Goal: Task Accomplishment & Management: Complete application form

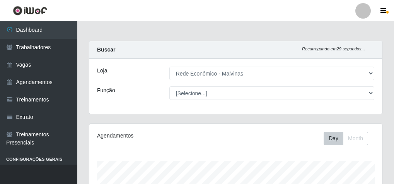
select select "194"
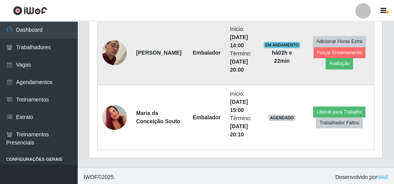
scroll to position [160, 293]
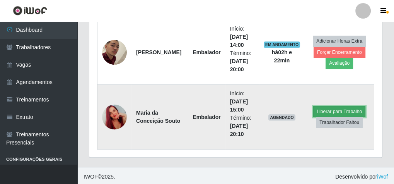
click at [337, 113] on button "Liberar para Trabalho" at bounding box center [339, 111] width 52 height 11
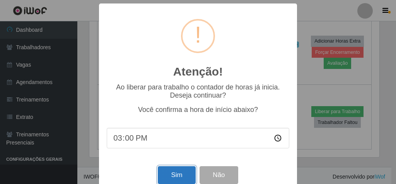
click at [169, 179] on button "Sim" at bounding box center [177, 175] width 38 height 18
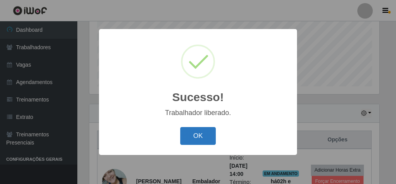
click at [194, 135] on button "OK" at bounding box center [198, 136] width 36 height 18
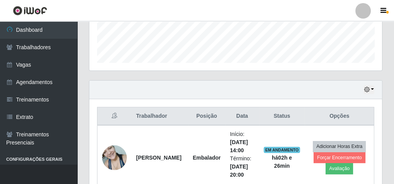
scroll to position [217, 0]
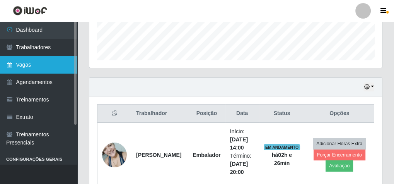
click at [51, 57] on link "Vagas" at bounding box center [38, 64] width 77 height 17
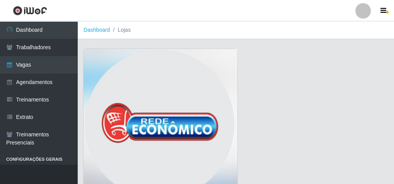
click at [136, 53] on img at bounding box center [161, 126] width 154 height 155
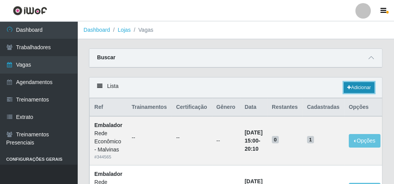
click at [353, 89] on link "Adicionar" at bounding box center [359, 87] width 31 height 11
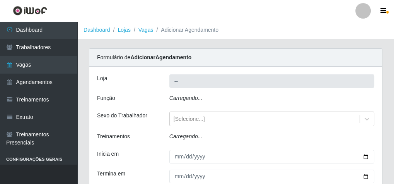
type input "Rede Econômico - Malvinas"
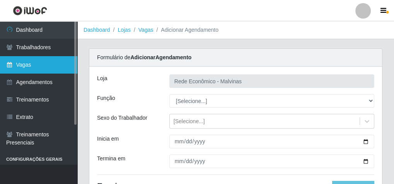
click at [43, 67] on link "Vagas" at bounding box center [38, 64] width 77 height 17
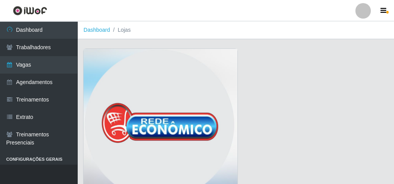
click at [184, 99] on img at bounding box center [161, 126] width 154 height 155
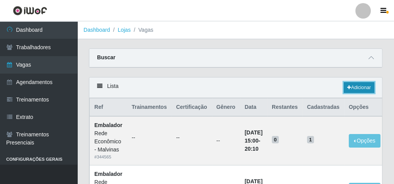
click at [356, 85] on link "Adicionar" at bounding box center [359, 87] width 31 height 11
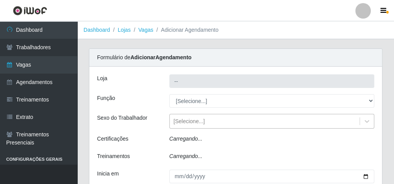
type input "Rede Econômico - Malvinas"
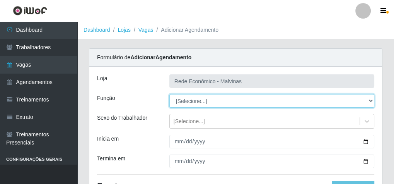
click at [193, 102] on select "[Selecione...] Embalador Embalador + Embalador ++ Operador de Caixa Operador de…" at bounding box center [271, 101] width 205 height 14
select select "1"
click at [169, 94] on select "[Selecione...] Embalador Embalador + Embalador ++ Operador de Caixa Operador de…" at bounding box center [271, 101] width 205 height 14
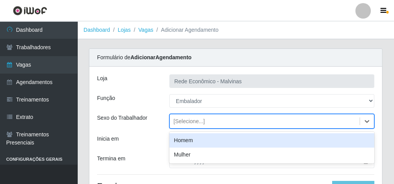
click at [195, 119] on div "[Selecione...]" at bounding box center [189, 121] width 31 height 8
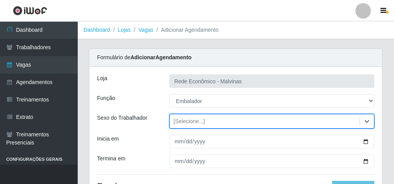
click at [191, 118] on div "[Selecione...]" at bounding box center [189, 121] width 31 height 8
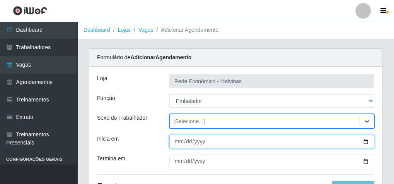
click at [176, 142] on input "Inicia em" at bounding box center [271, 142] width 205 height 14
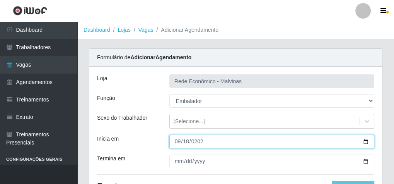
type input "[DATE]"
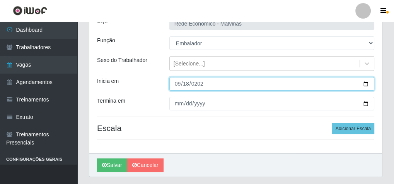
scroll to position [62, 0]
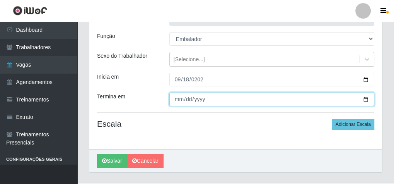
click at [178, 100] on input "Termina em" at bounding box center [271, 99] width 205 height 14
type input "[DATE]"
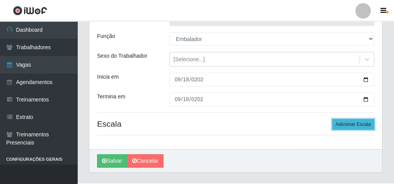
click at [354, 125] on button "Adicionar Escala" at bounding box center [353, 124] width 42 height 11
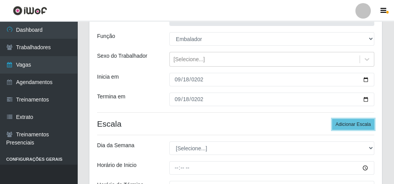
scroll to position [155, 0]
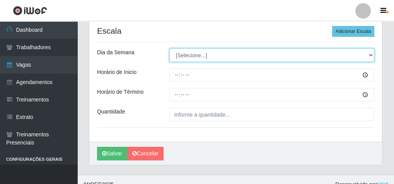
click at [192, 57] on select "[Selecione...] Segunda Terça Quarta Quinta Sexta Sábado Domingo" at bounding box center [271, 55] width 205 height 14
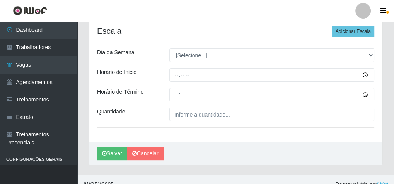
click at [166, 92] on div at bounding box center [272, 95] width 217 height 14
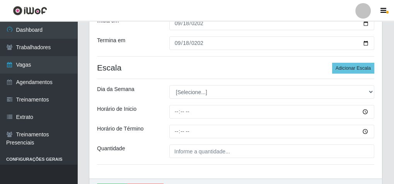
scroll to position [133, 0]
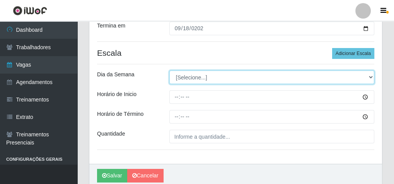
click at [192, 78] on select "[Selecione...] Segunda Terça Quarta Quinta Sexta Sábado Domingo" at bounding box center [271, 77] width 205 height 14
select select "4"
click at [169, 70] on select "[Selecione...] Segunda Terça Quarta Quinta Sexta Sábado Domingo" at bounding box center [271, 77] width 205 height 14
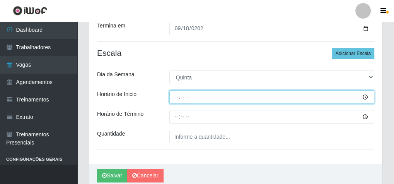
click at [174, 94] on input "Horário de Inicio" at bounding box center [271, 97] width 205 height 14
type input "07:30"
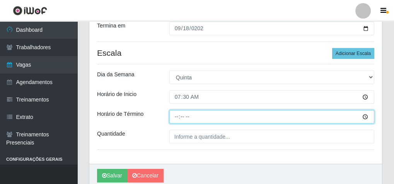
click at [175, 115] on input "Horário de Término" at bounding box center [271, 117] width 205 height 14
type input "13:30"
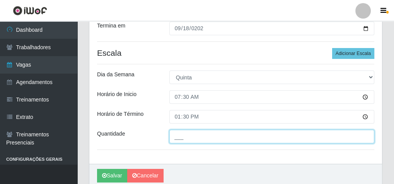
click at [179, 130] on input "___" at bounding box center [271, 137] width 205 height 14
type input "2__"
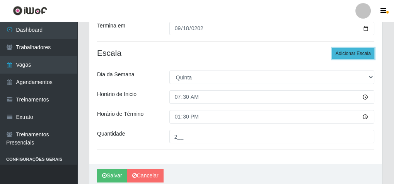
click at [350, 50] on button "Adicionar Escala" at bounding box center [353, 53] width 42 height 11
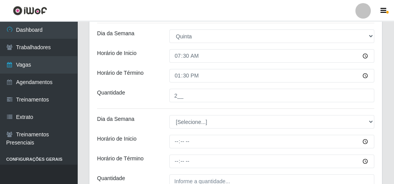
scroll to position [249, 0]
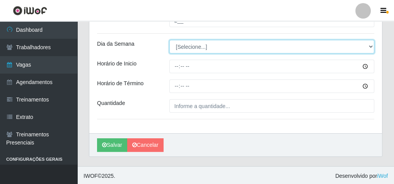
click at [196, 46] on select "[Selecione...] Segunda Terça Quarta Quinta Sexta Sábado Domingo" at bounding box center [271, 47] width 205 height 14
select select "4"
click at [169, 40] on select "[Selecione...] Segunda Terça Quarta Quinta Sexta Sábado Domingo" at bounding box center [271, 47] width 205 height 14
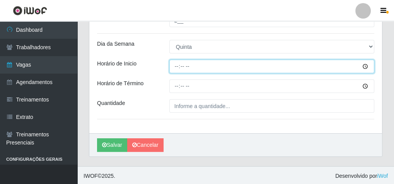
click at [178, 68] on input "Horário de Inicio" at bounding box center [271, 67] width 205 height 14
type input "09:00"
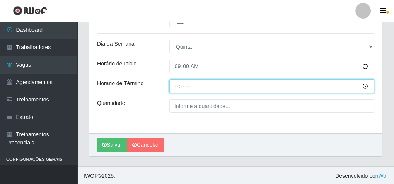
click at [179, 85] on input "Horário de Término" at bounding box center [271, 86] width 205 height 14
type input "15:00"
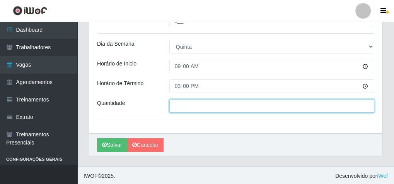
click at [193, 107] on input "___" at bounding box center [271, 106] width 205 height 14
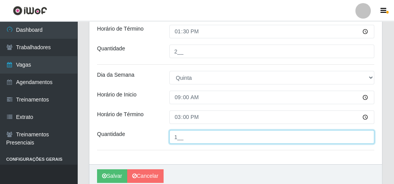
scroll to position [156, 0]
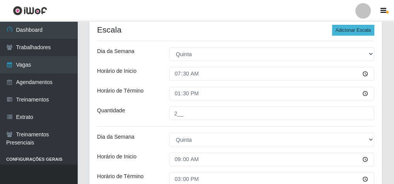
type input "1__"
click at [356, 25] on button "Adicionar Escala" at bounding box center [353, 30] width 42 height 11
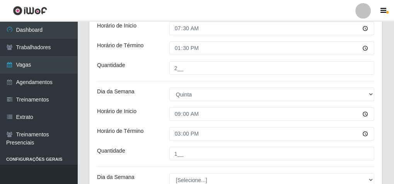
scroll to position [280, 0]
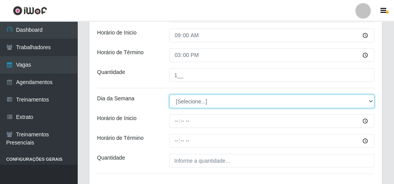
click at [198, 99] on select "[Selecione...] Segunda Terça Quarta Quinta Sexta Sábado Domingo" at bounding box center [271, 101] width 205 height 14
select select "4"
click at [169, 94] on select "[Selecione...] Segunda Terça Quarta Quinta Sexta Sábado Domingo" at bounding box center [271, 101] width 205 height 14
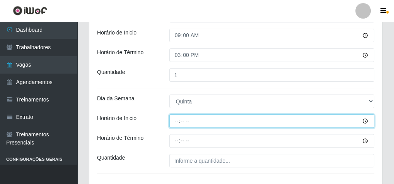
click at [176, 116] on input "Horário de Inicio" at bounding box center [271, 121] width 205 height 14
type input "14:00"
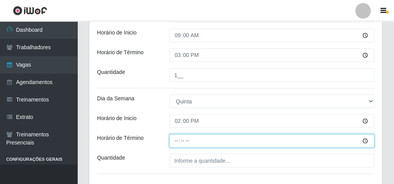
click at [175, 138] on input "Horário de Término" at bounding box center [271, 141] width 205 height 14
type input "20:00"
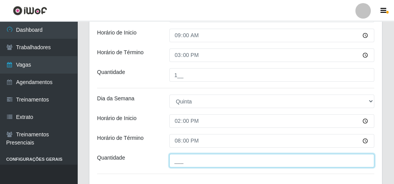
click at [196, 160] on input "___" at bounding box center [271, 161] width 205 height 14
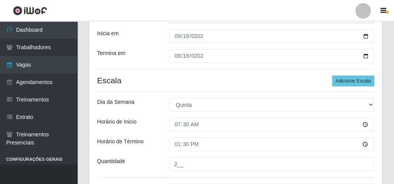
scroll to position [94, 0]
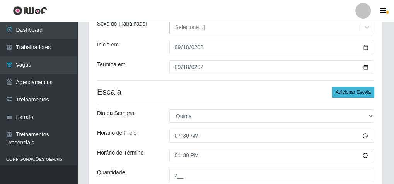
type input "2__"
click at [349, 94] on button "Adicionar Escala" at bounding box center [353, 92] width 42 height 11
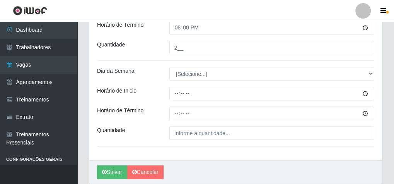
scroll to position [403, 0]
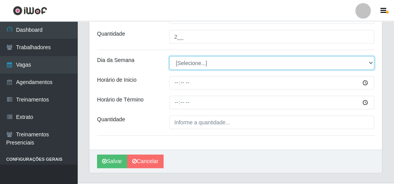
click at [203, 67] on select "[Selecione...] Segunda Terça Quarta Quinta Sexta Sábado Domingo" at bounding box center [271, 63] width 205 height 14
select select "4"
click at [169, 56] on select "[Selecione...] Segunda Terça Quarta Quinta Sexta Sábado Domingo" at bounding box center [271, 63] width 205 height 14
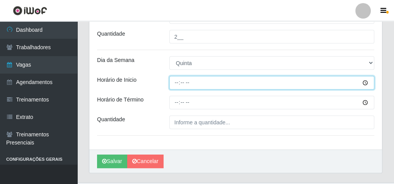
click at [176, 83] on input "Horário de Inicio" at bounding box center [271, 83] width 205 height 14
type input "15:00"
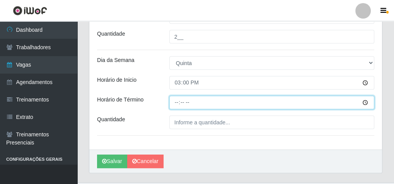
click at [176, 103] on input "Horário de Término" at bounding box center [271, 103] width 205 height 14
type input "20:10"
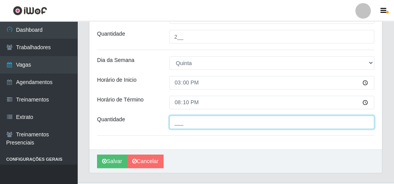
click at [178, 117] on input "___" at bounding box center [271, 122] width 205 height 14
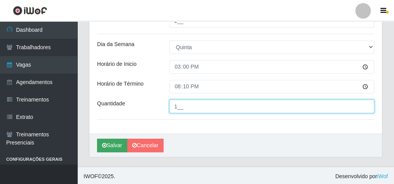
scroll to position [419, 0]
type input "1__"
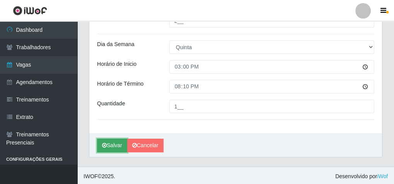
click at [109, 142] on button "Salvar" at bounding box center [112, 145] width 30 height 14
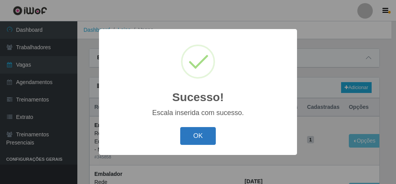
click at [213, 133] on button "OK" at bounding box center [198, 136] width 36 height 18
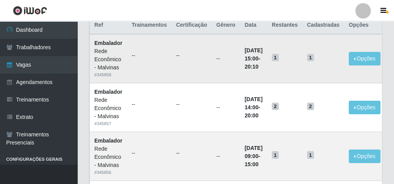
scroll to position [93, 0]
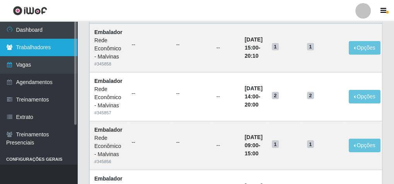
click at [56, 48] on link "Trabalhadores" at bounding box center [38, 47] width 77 height 17
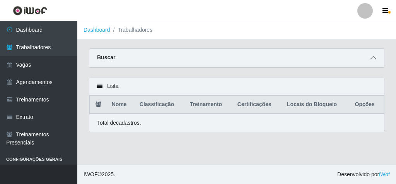
click at [374, 57] on icon at bounding box center [373, 57] width 5 height 5
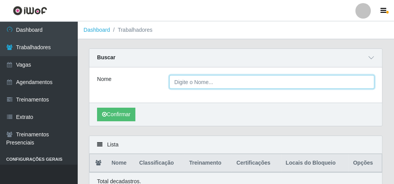
click at [211, 82] on input "Nome" at bounding box center [271, 82] width 205 height 14
type input "albiege"
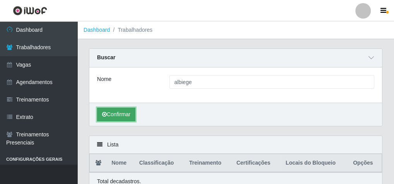
click at [128, 112] on button "Confirmar" at bounding box center [116, 115] width 38 height 14
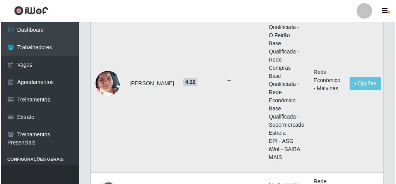
scroll to position [200, 0]
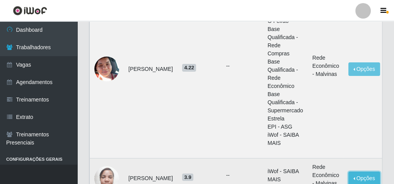
click at [357, 171] on button "Opções" at bounding box center [365, 178] width 32 height 14
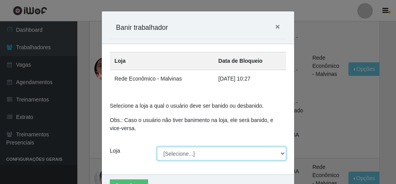
click at [179, 153] on select "[Selecione...] Rede Econômico - Malvinas Rede Econômico - Prata" at bounding box center [222, 154] width 130 height 14
select select "194"
click at [157, 147] on select "[Selecione...] Rede Econômico - Malvinas Rede Econômico - Prata" at bounding box center [222, 154] width 130 height 14
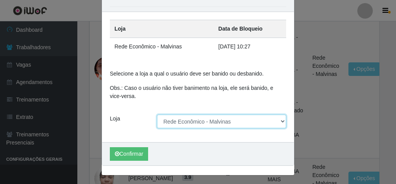
scroll to position [33, 0]
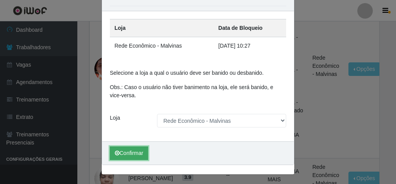
click at [141, 154] on button "Confirmar" at bounding box center [129, 153] width 38 height 14
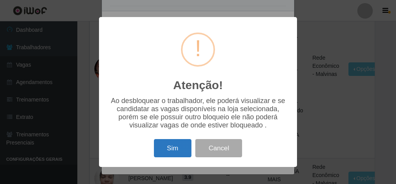
click at [183, 153] on button "Sim" at bounding box center [173, 148] width 38 height 18
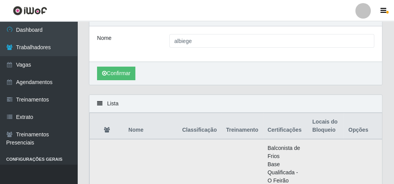
scroll to position [0, 0]
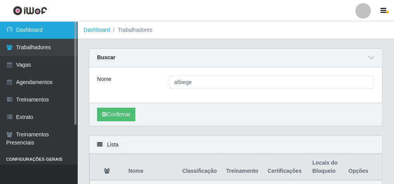
click at [48, 29] on link "Dashboard" at bounding box center [38, 29] width 77 height 17
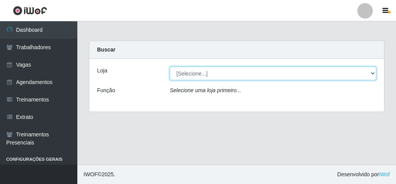
click at [187, 73] on select "[Selecione...] Rede Econômico - Malvinas Rede Econômico - Prata" at bounding box center [273, 74] width 207 height 14
select select "194"
click at [170, 67] on select "[Selecione...] Rede Econômico - Malvinas Rede Econômico - Prata" at bounding box center [273, 74] width 207 height 14
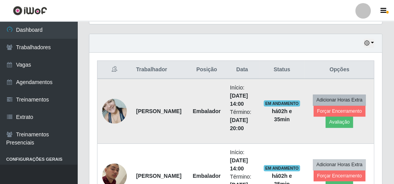
scroll to position [260, 0]
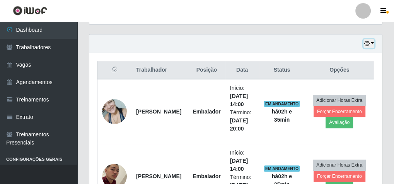
click at [371, 42] on button "button" at bounding box center [369, 43] width 11 height 9
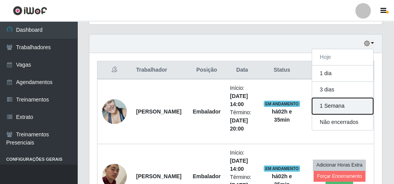
click at [338, 107] on button "1 Semana" at bounding box center [342, 106] width 61 height 16
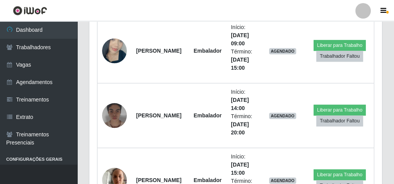
scroll to position [1093, 0]
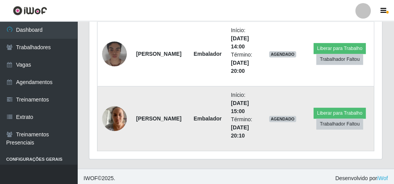
click at [124, 118] on img at bounding box center [114, 118] width 25 height 33
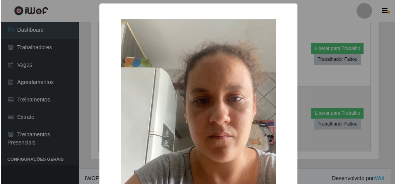
scroll to position [160, 290]
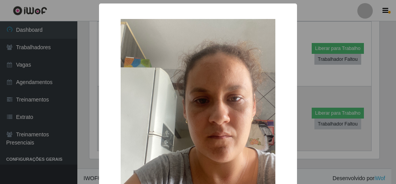
click at [124, 118] on img at bounding box center [198, 122] width 155 height 206
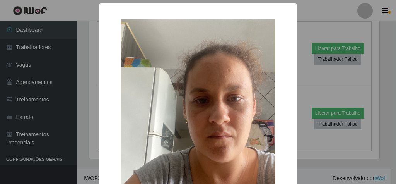
click at [110, 132] on div "×" at bounding box center [198, 122] width 183 height 222
click at [296, 114] on div "× OK Cancel" at bounding box center [198, 92] width 396 height 184
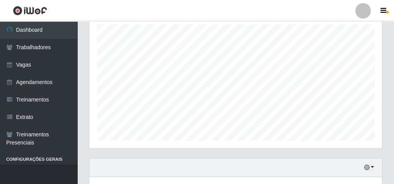
scroll to position [198, 0]
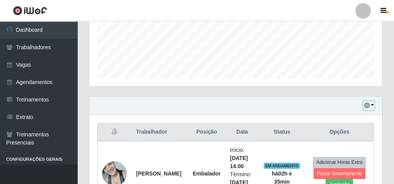
click at [372, 104] on button "button" at bounding box center [369, 105] width 11 height 9
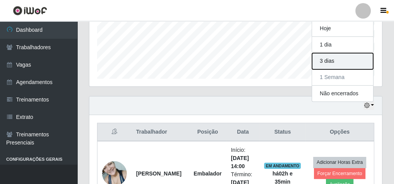
click at [344, 58] on button "3 dias" at bounding box center [342, 61] width 61 height 16
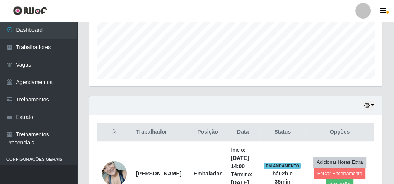
click at [373, 103] on button "button" at bounding box center [369, 105] width 11 height 9
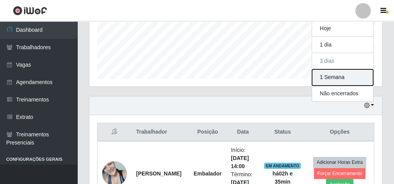
click at [343, 75] on button "1 Semana" at bounding box center [342, 77] width 61 height 16
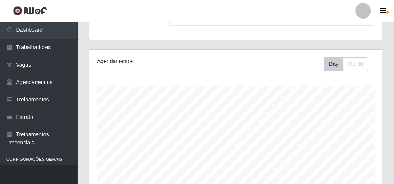
scroll to position [0, 0]
